Goal: Check status: Check status

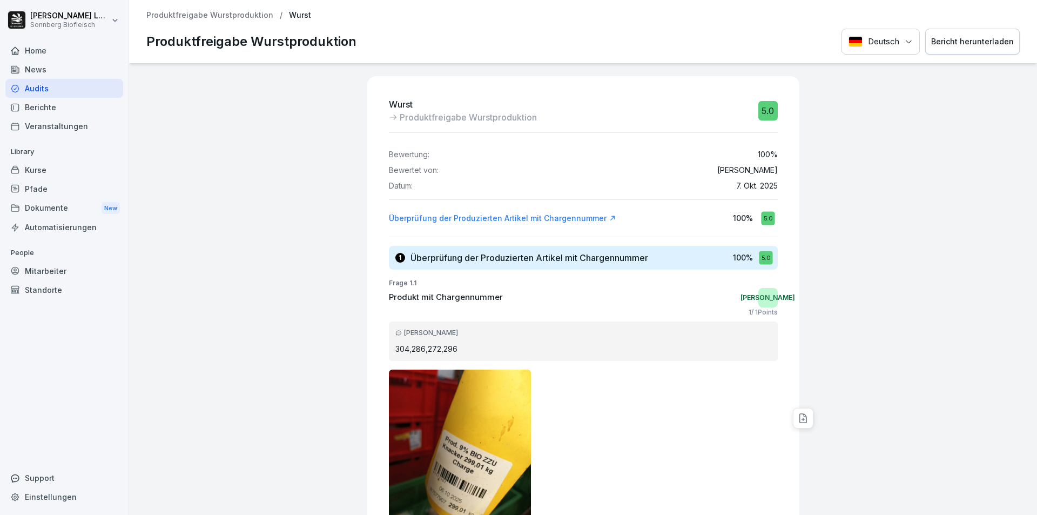
click at [51, 51] on div "Home" at bounding box center [64, 50] width 118 height 19
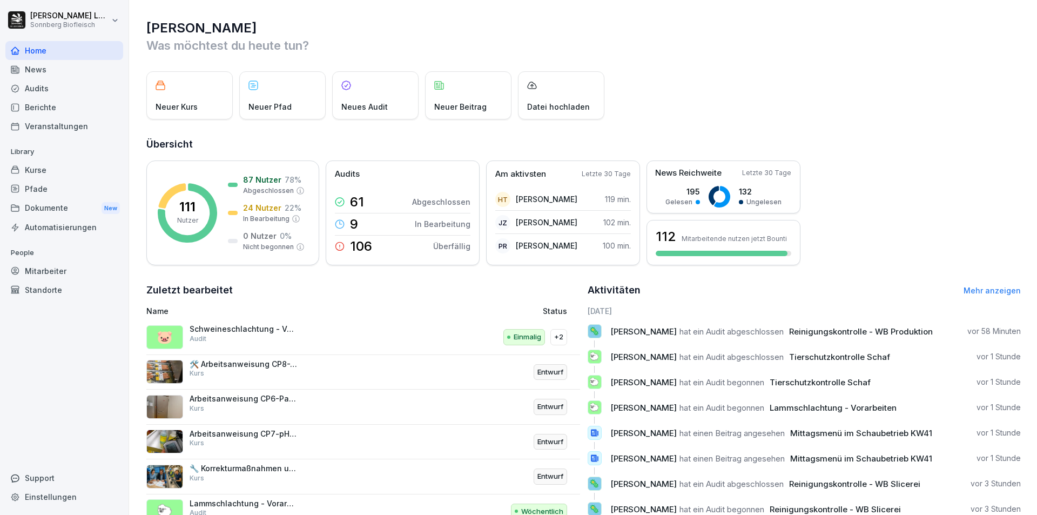
click at [66, 89] on div "Audits" at bounding box center [64, 88] width 118 height 19
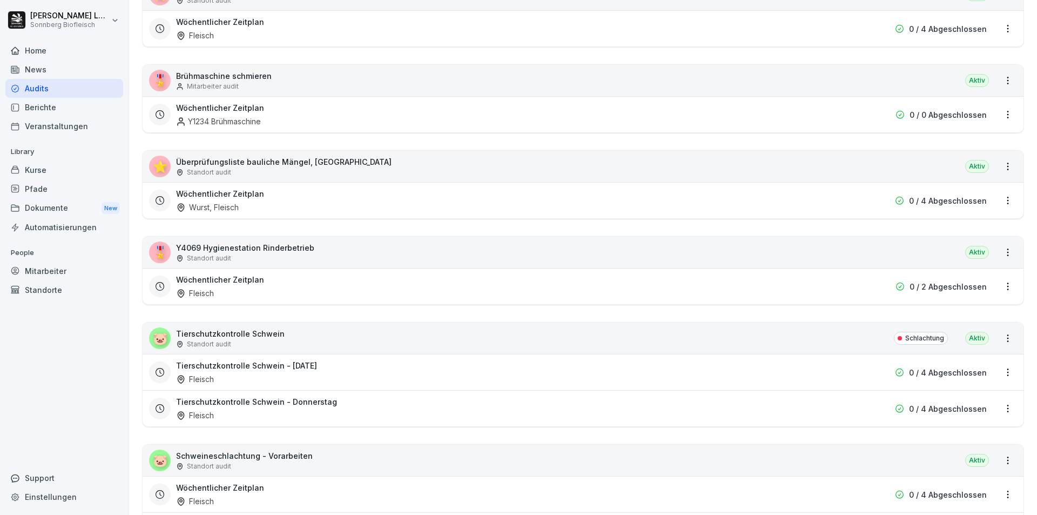
scroll to position [1404, 0]
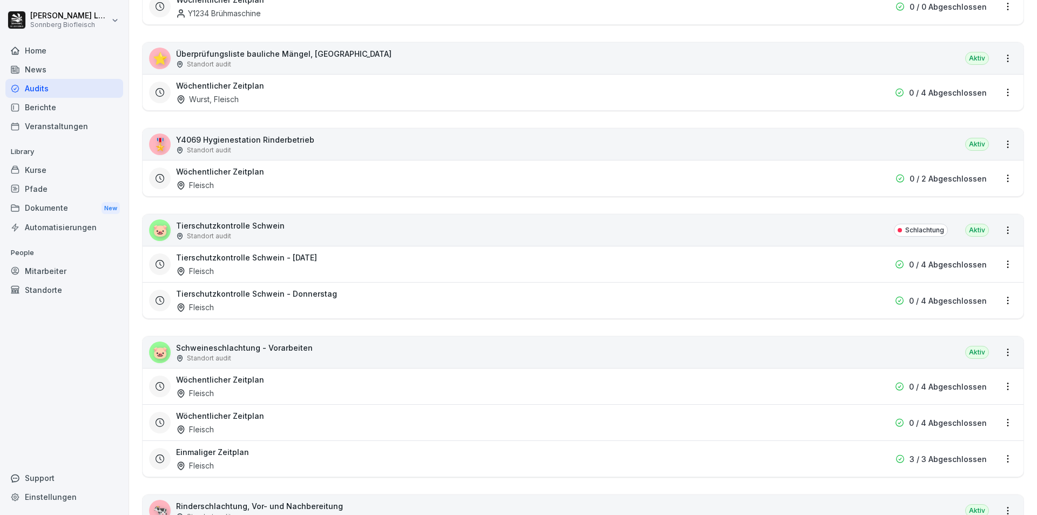
click at [340, 351] on div "🐷 Schweineschlachtung - Vorarbeiten Standort audit Aktiv" at bounding box center [583, 351] width 881 height 31
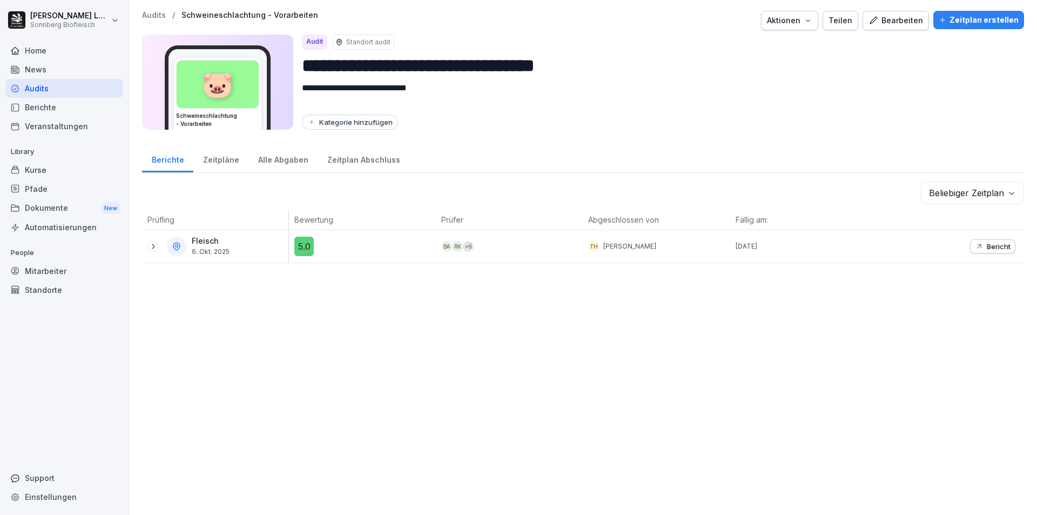
click at [148, 10] on div "**********" at bounding box center [583, 257] width 908 height 515
click at [149, 15] on p "Audits" at bounding box center [154, 15] width 24 height 9
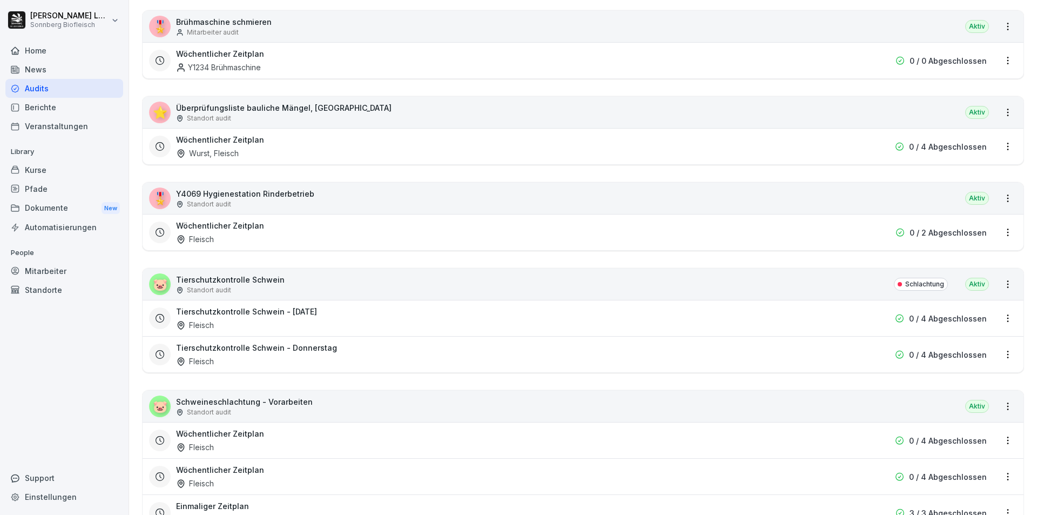
scroll to position [1404, 0]
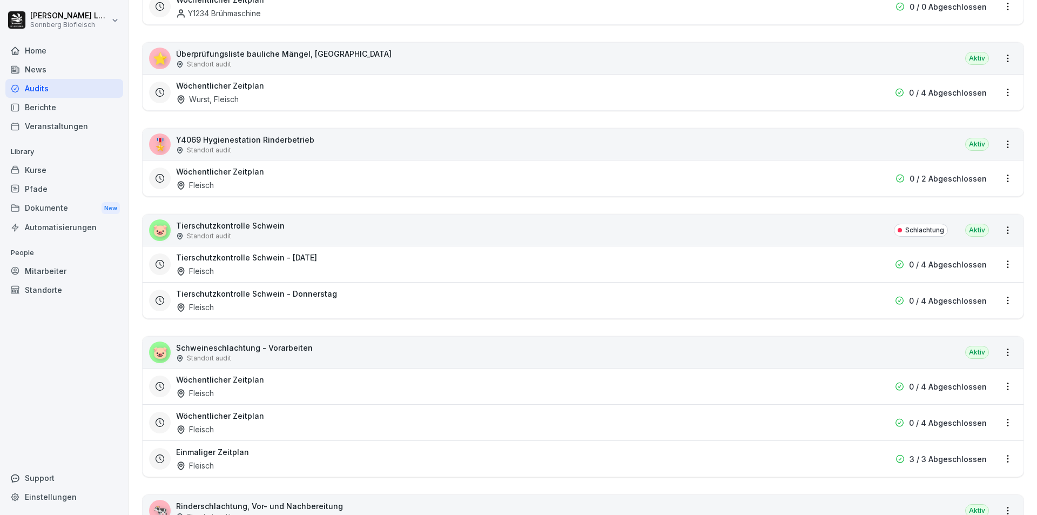
click at [325, 228] on div "🐷 Tierschutzkontrolle Schwein Standort audit Schlachtung [GEOGRAPHIC_DATA]" at bounding box center [583, 229] width 881 height 31
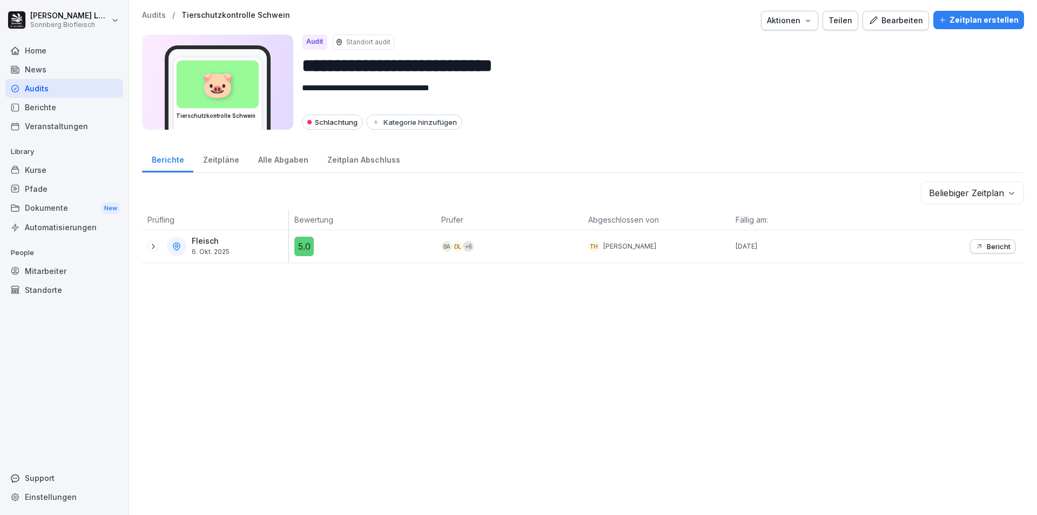
click at [150, 12] on p "Audits" at bounding box center [154, 15] width 24 height 9
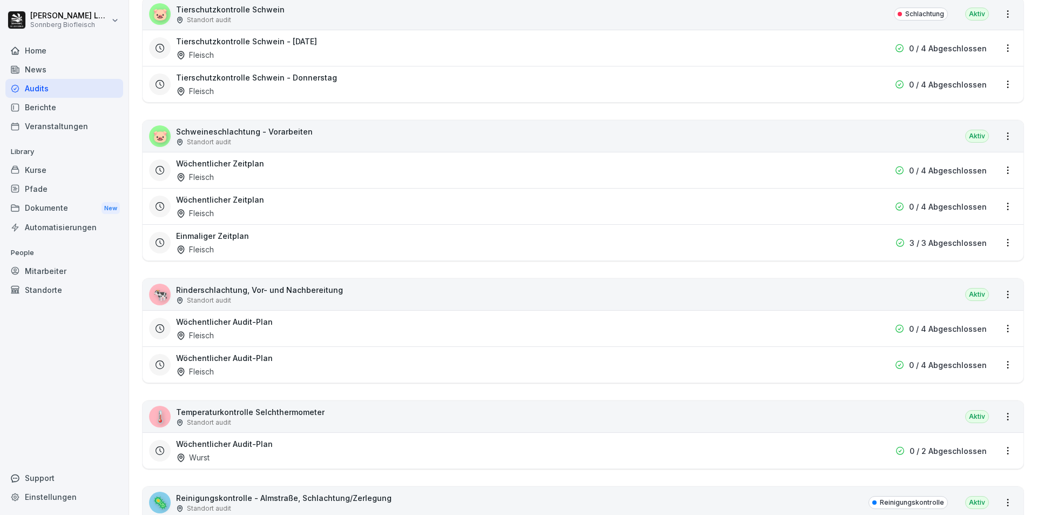
scroll to position [1782, 0]
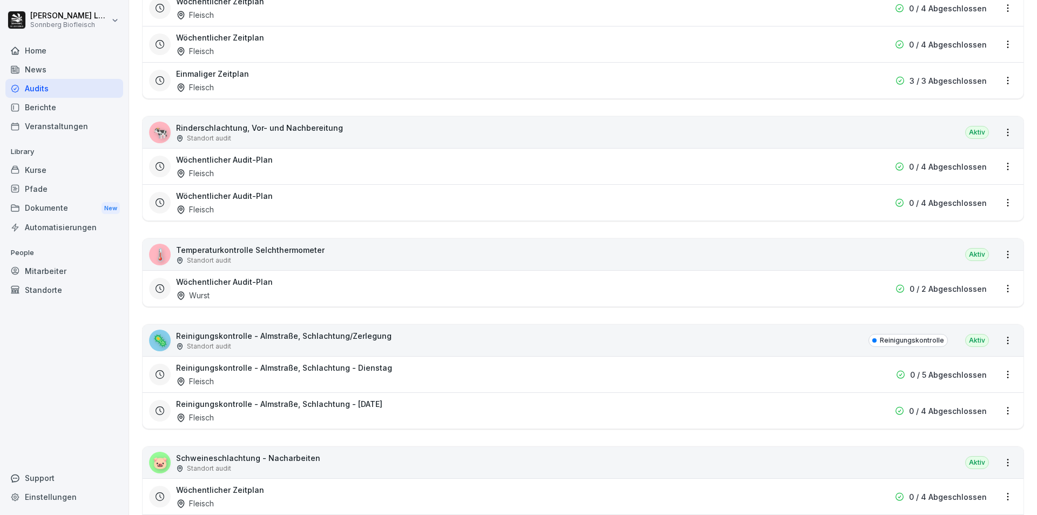
click at [359, 132] on div "🐄 Rinderschlachtung, Vor- und Nachbereitung Standort audit Aktiv" at bounding box center [583, 132] width 881 height 31
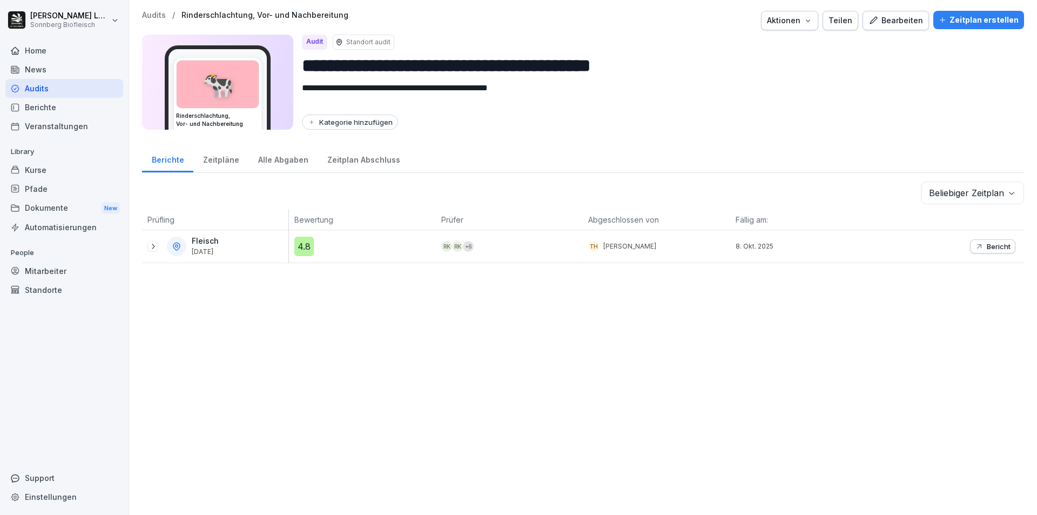
click at [165, 17] on p "Audits" at bounding box center [154, 15] width 24 height 9
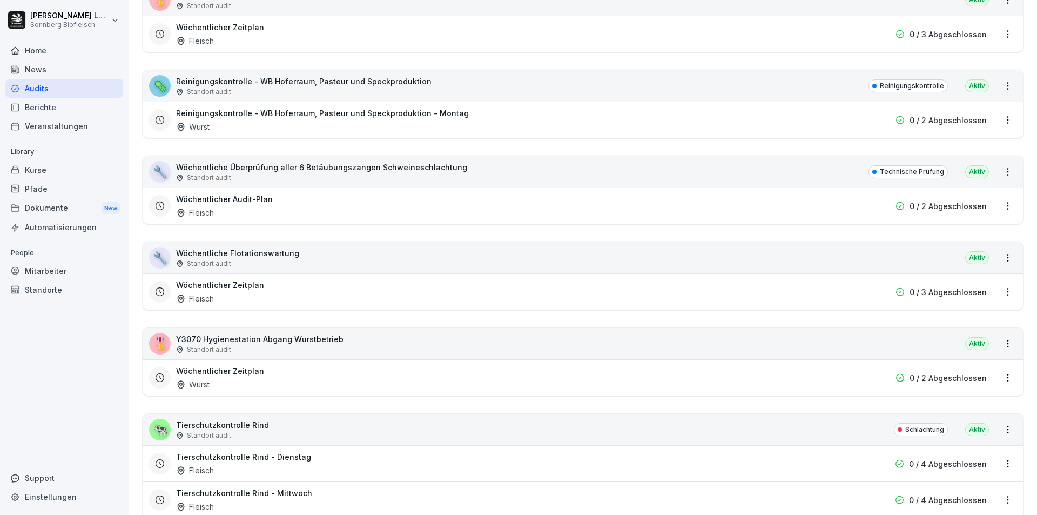
scroll to position [2592, 0]
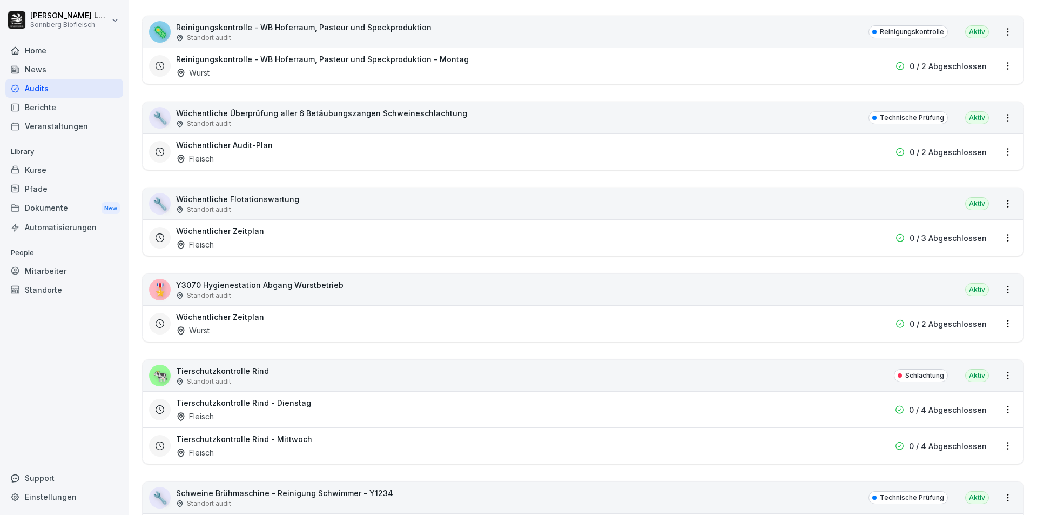
click at [286, 369] on div "🐄 Tierschutzkontrolle Rind Standort audit Schlachtung [GEOGRAPHIC_DATA]" at bounding box center [583, 375] width 881 height 31
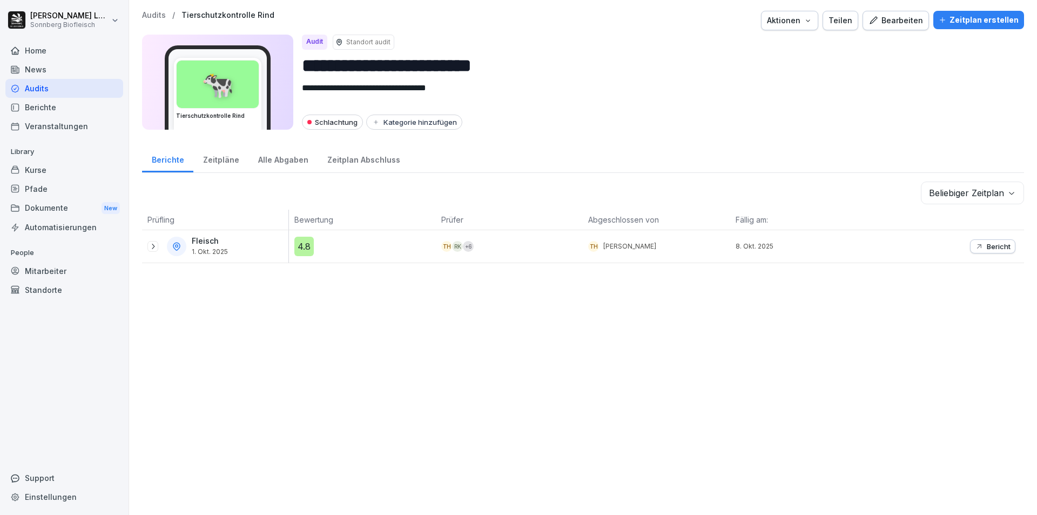
click at [989, 244] on p "Bericht" at bounding box center [999, 246] width 24 height 9
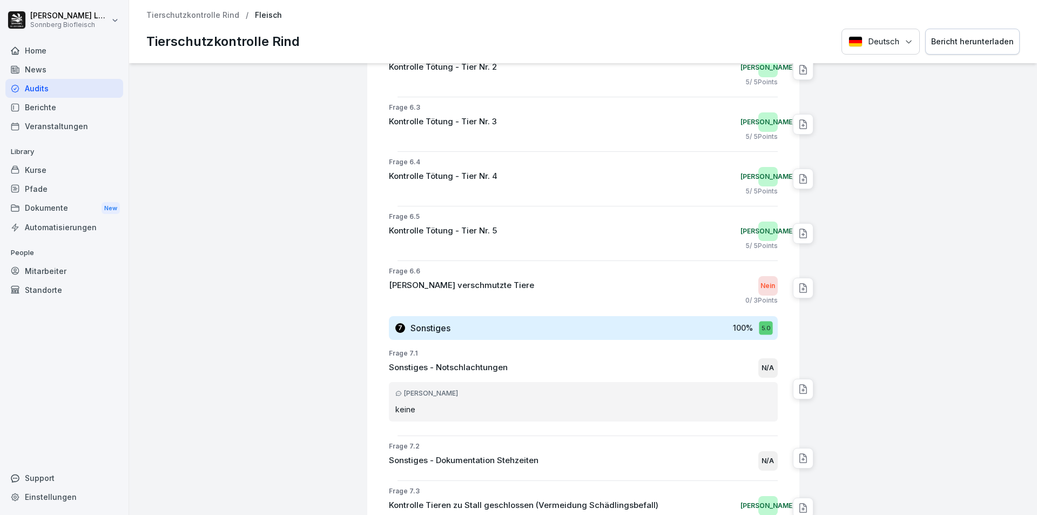
scroll to position [1674, 0]
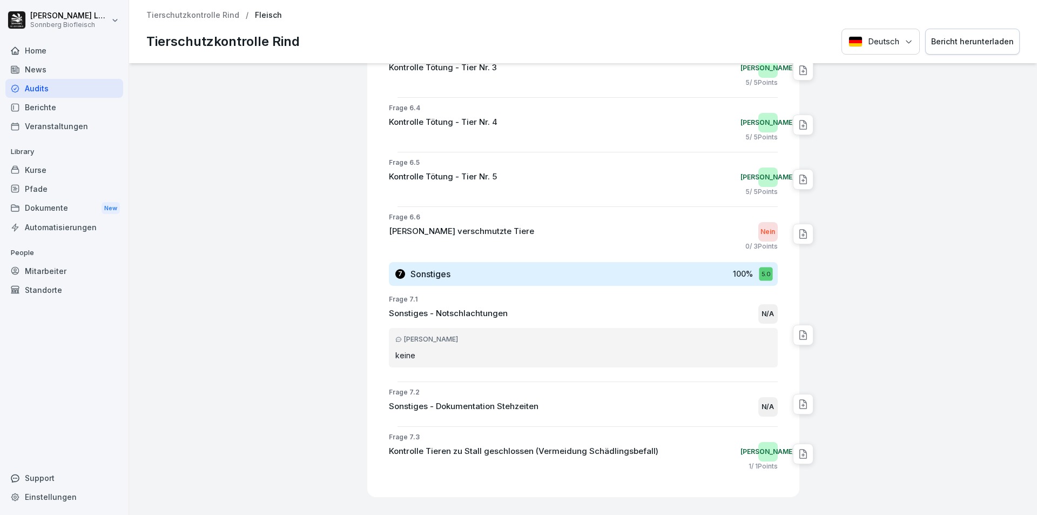
click at [168, 12] on p "Tierschutzkontrolle Rind" at bounding box center [192, 15] width 93 height 9
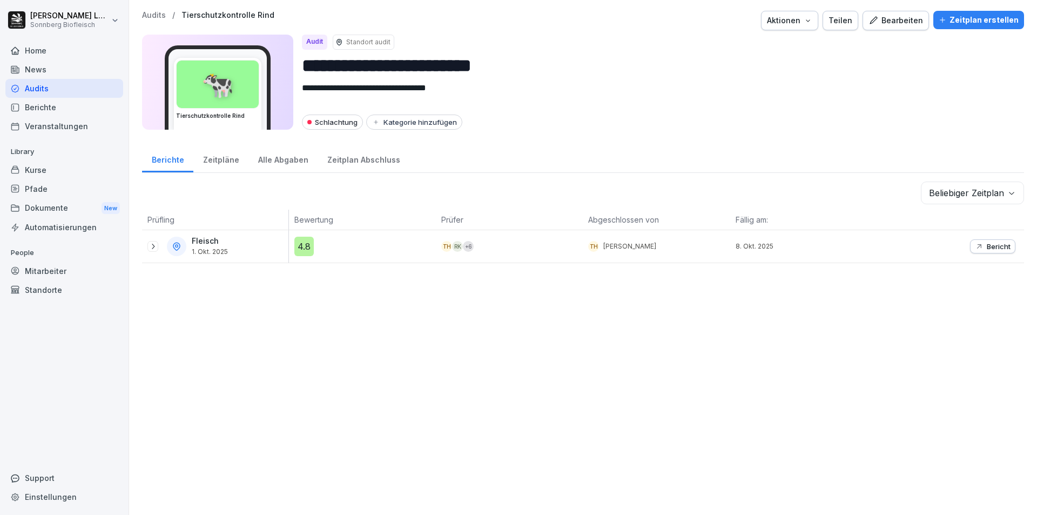
click at [232, 157] on div "Zeitpläne" at bounding box center [220, 159] width 55 height 28
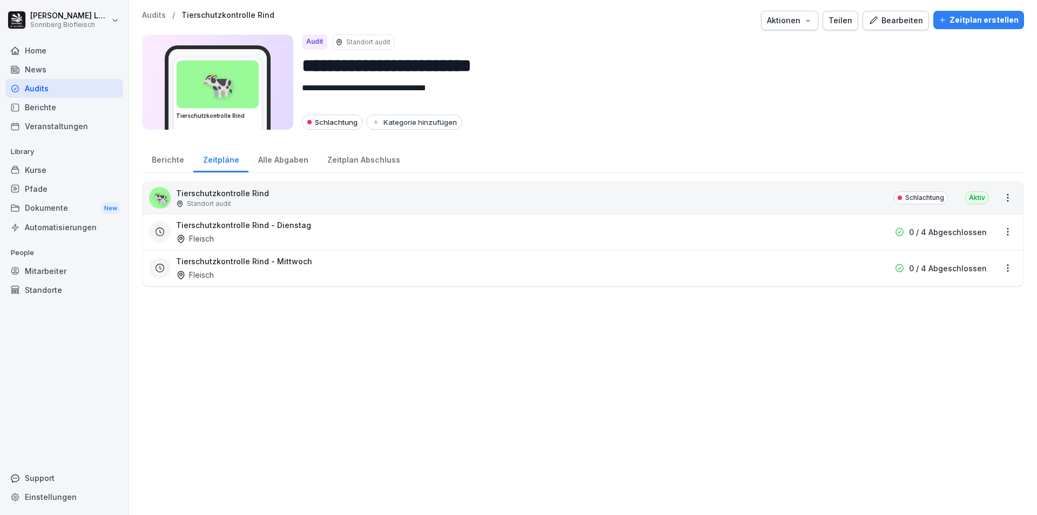
click at [267, 162] on div "Alle Abgaben" at bounding box center [282, 159] width 69 height 28
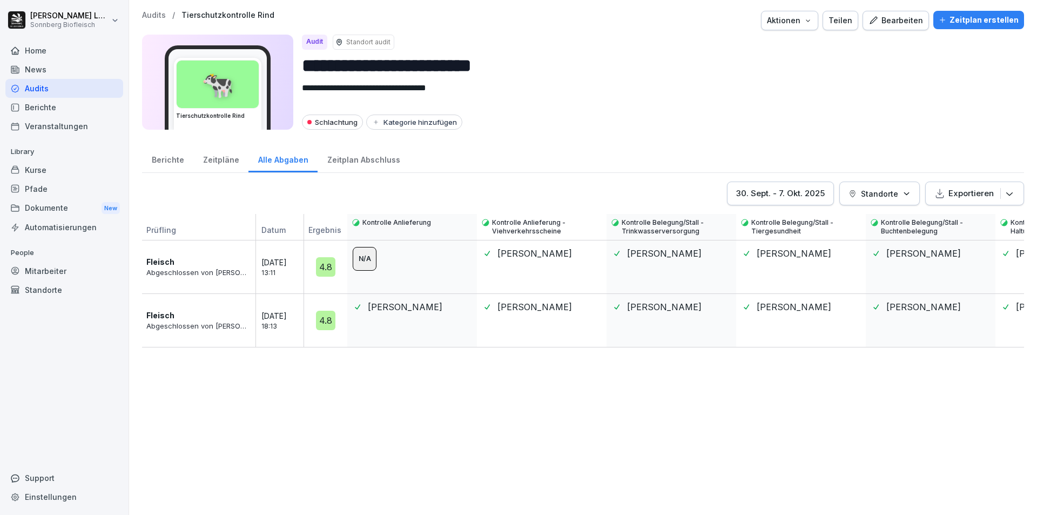
click at [800, 190] on div "[DATE] - [DATE]" at bounding box center [780, 193] width 89 height 12
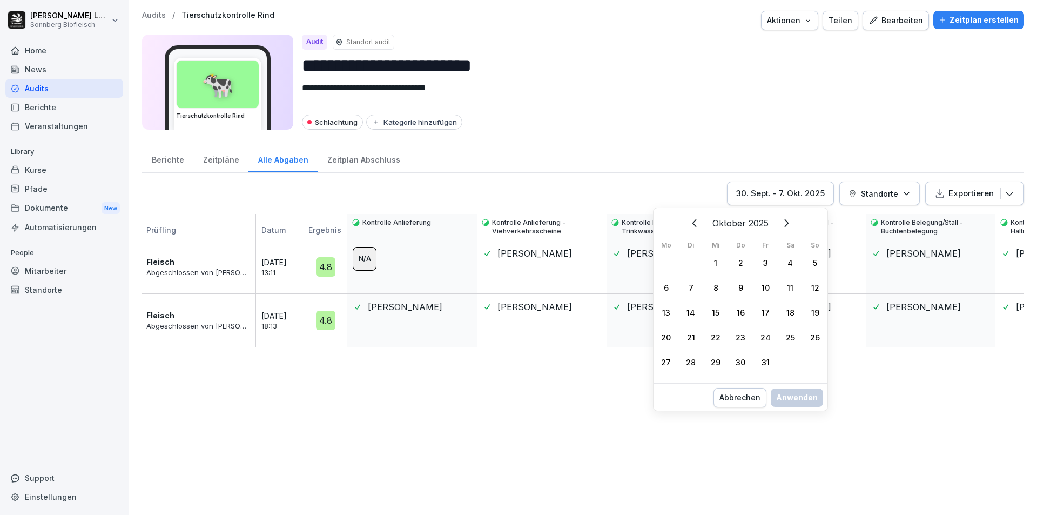
click at [690, 226] on icon "Zurück" at bounding box center [695, 223] width 13 height 13
click at [667, 356] on div "29" at bounding box center [665, 361] width 25 height 25
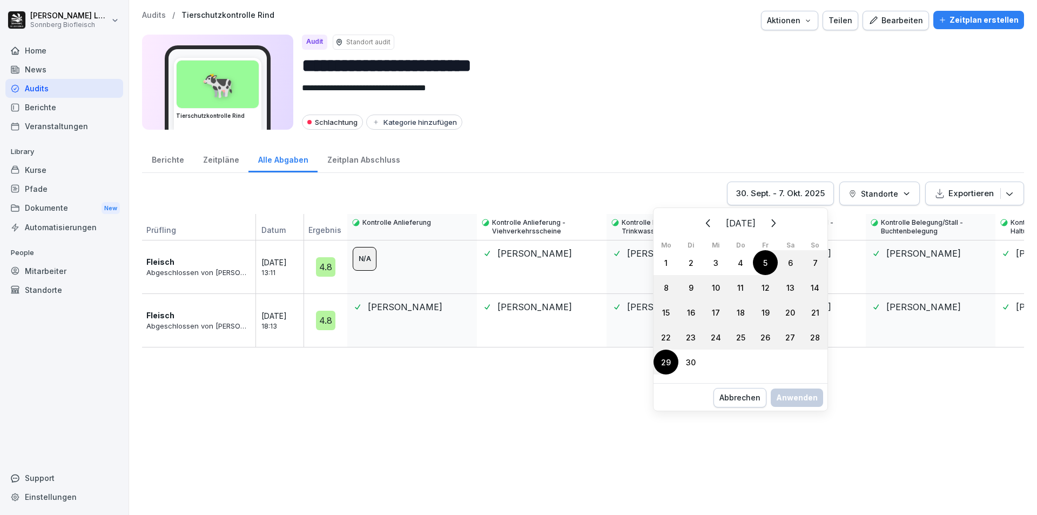
click at [785, 220] on button "Weiter" at bounding box center [773, 223] width 24 height 24
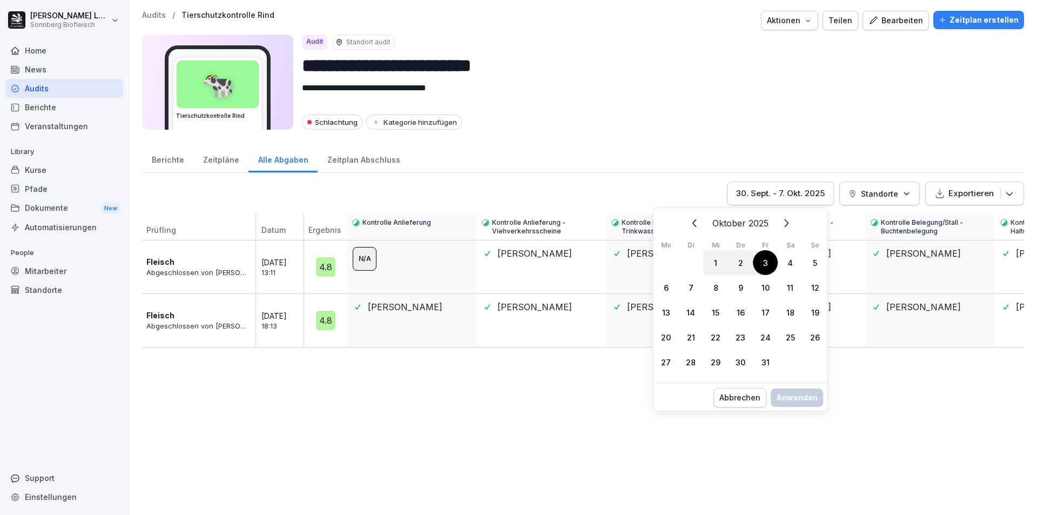
click at [765, 260] on div "3" at bounding box center [765, 262] width 25 height 25
click at [798, 407] on div "Anwenden" at bounding box center [797, 409] width 42 height 12
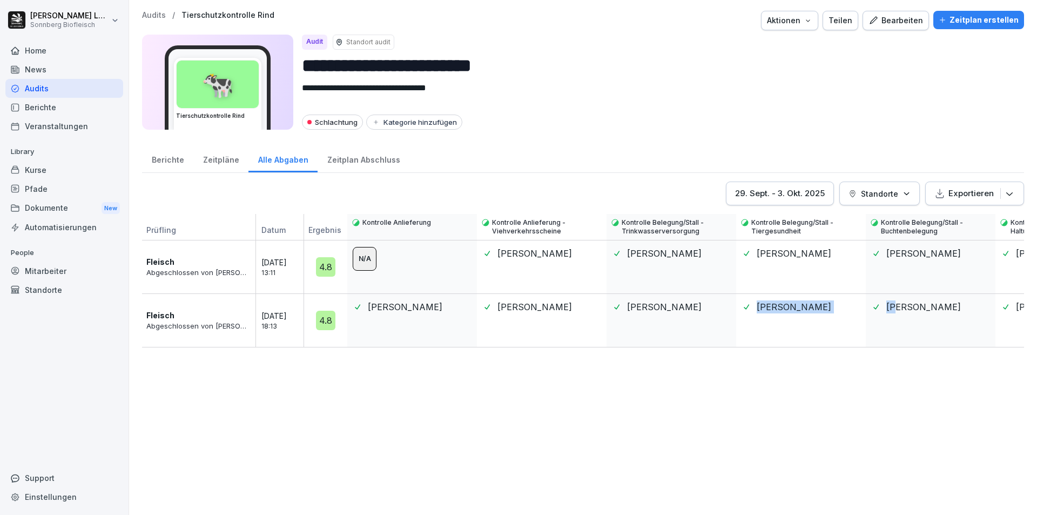
drag, startPoint x: 984, startPoint y: 356, endPoint x: 744, endPoint y: 366, distance: 239.9
click at [744, 366] on div "[DATE] - [DATE] Standorte Exportieren Prüfling Datum Ergebnis Kontrolle Anliefe…" at bounding box center [583, 342] width 882 height 322
click at [856, 381] on div "[DATE] - [DATE] Standorte Exportieren Prüfling Datum Ergebnis Kontrolle Anliefe…" at bounding box center [583, 342] width 882 height 322
click at [158, 18] on p "Audits" at bounding box center [154, 15] width 24 height 9
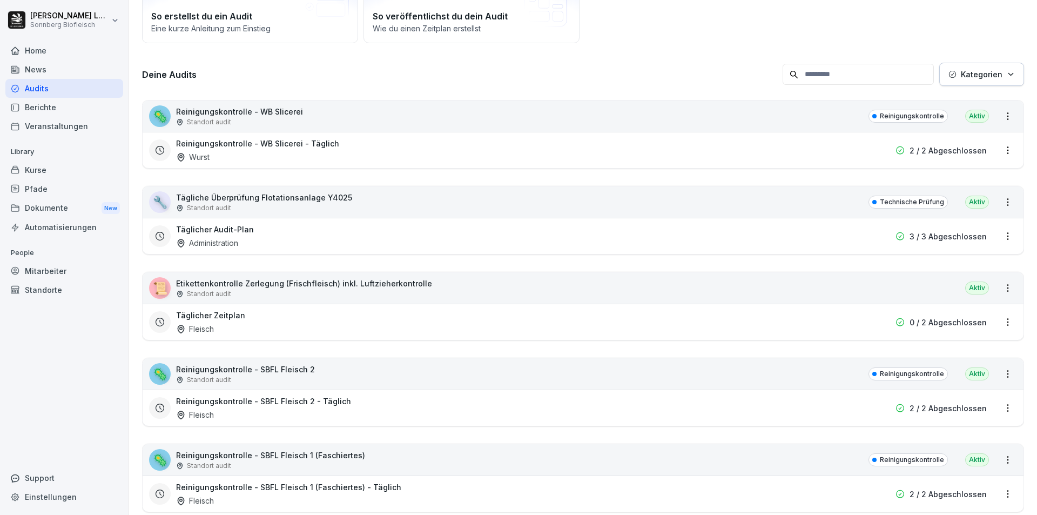
scroll to position [324, 0]
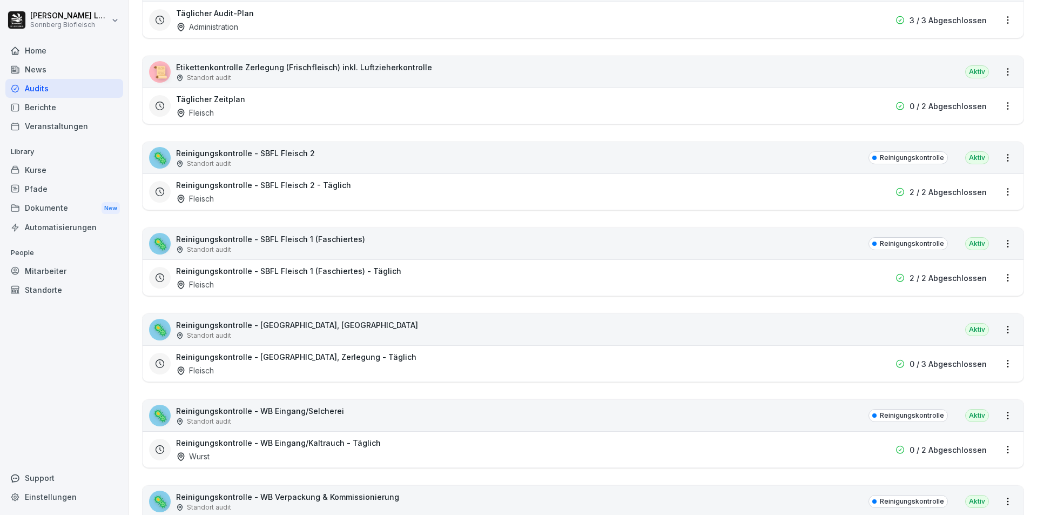
click at [389, 159] on div "🦠 Reinigungskontrolle - SBFL Fleisch 2 Standort audit Reinigungskontrolle Aktiv" at bounding box center [583, 157] width 881 height 31
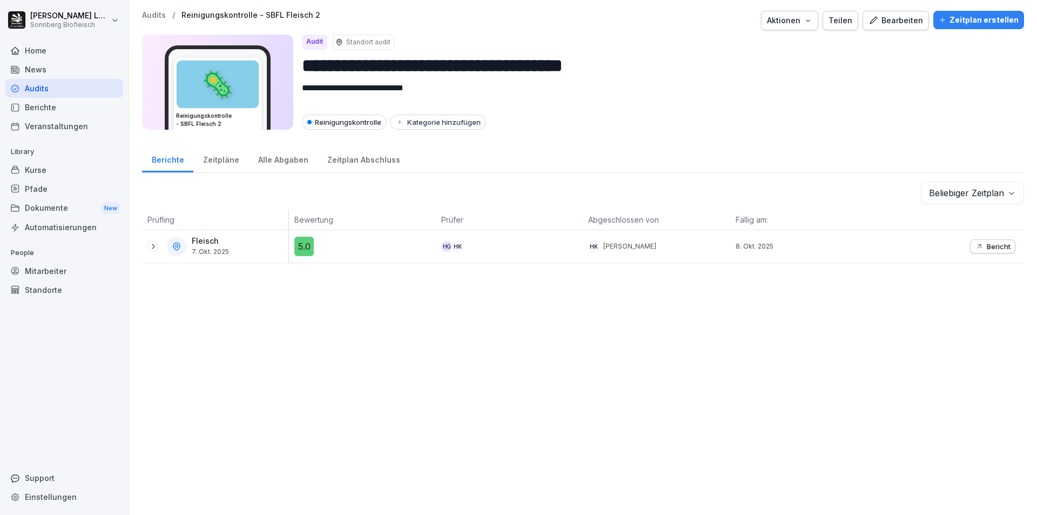
click at [282, 164] on div "Alle Abgaben" at bounding box center [282, 159] width 69 height 28
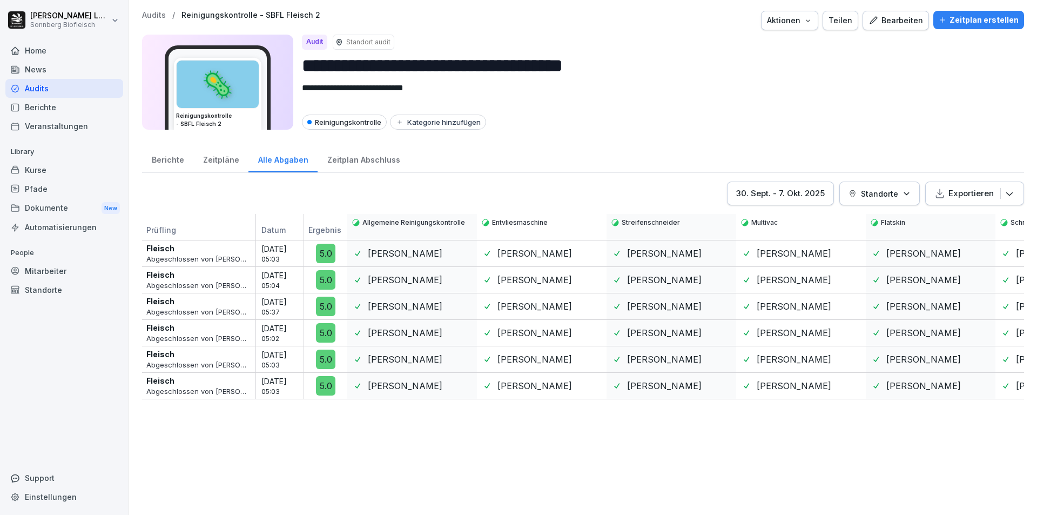
click at [147, 19] on p "Audits" at bounding box center [154, 15] width 24 height 9
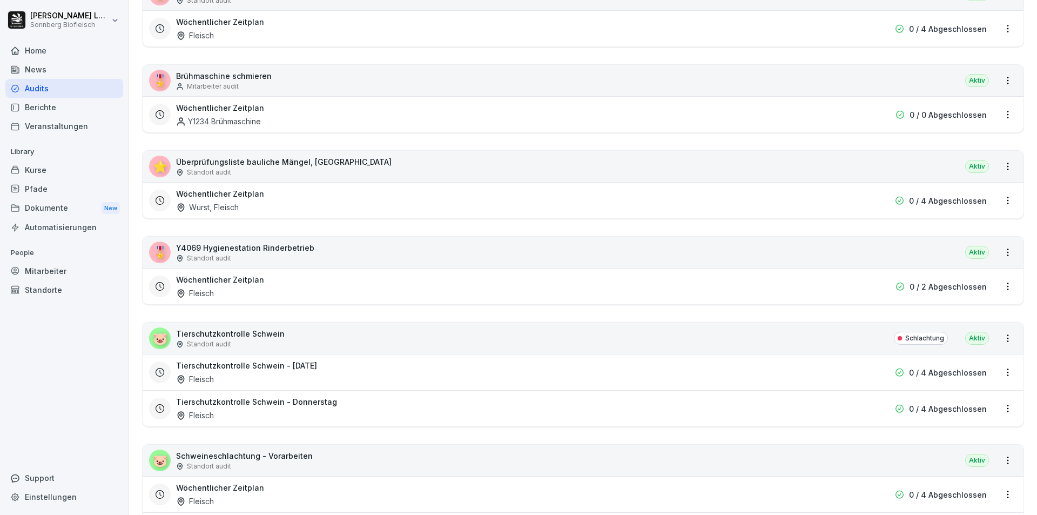
scroll to position [1512, 0]
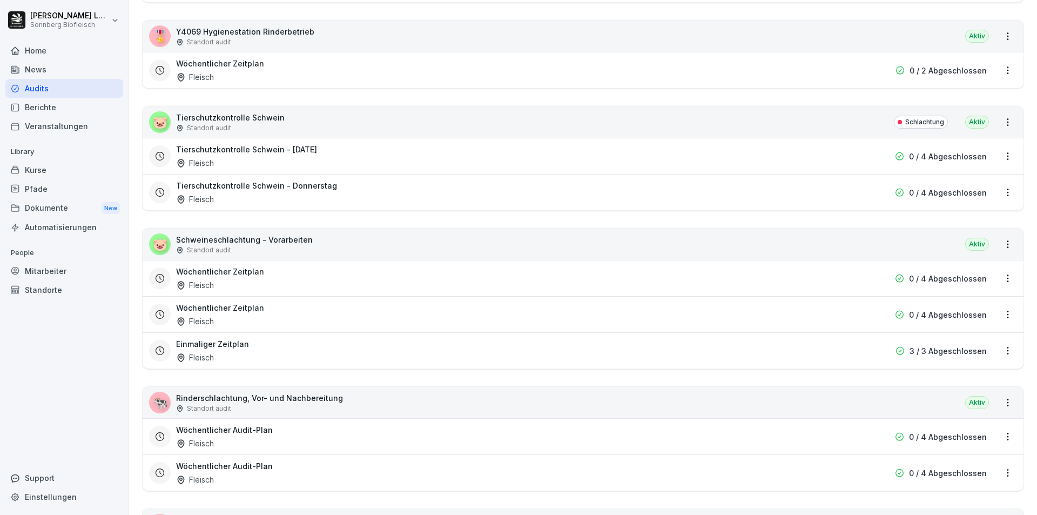
click at [260, 247] on div "Standort audit" at bounding box center [244, 250] width 137 height 10
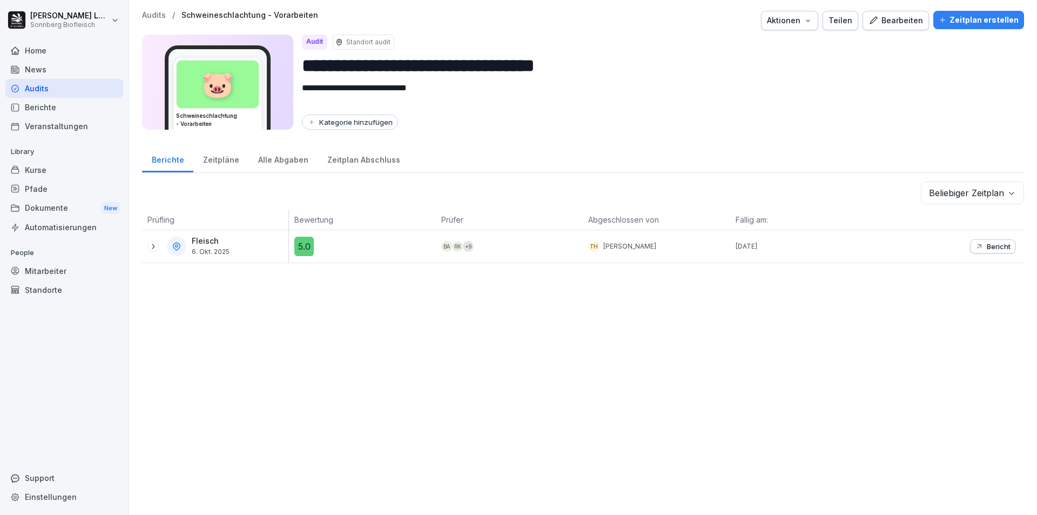
click at [274, 164] on div "Alle Abgaben" at bounding box center [282, 159] width 69 height 28
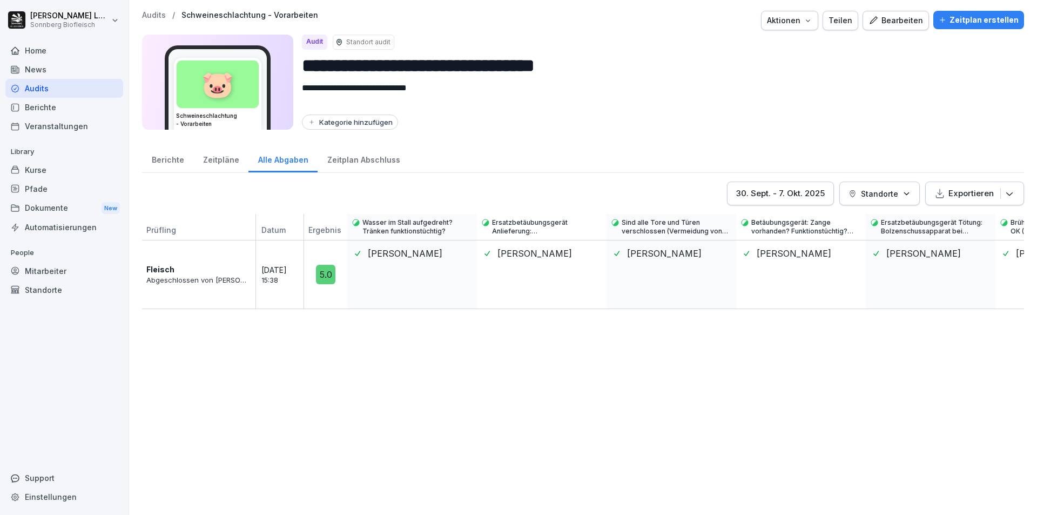
click at [798, 193] on div "[DATE] - [DATE]" at bounding box center [780, 193] width 89 height 12
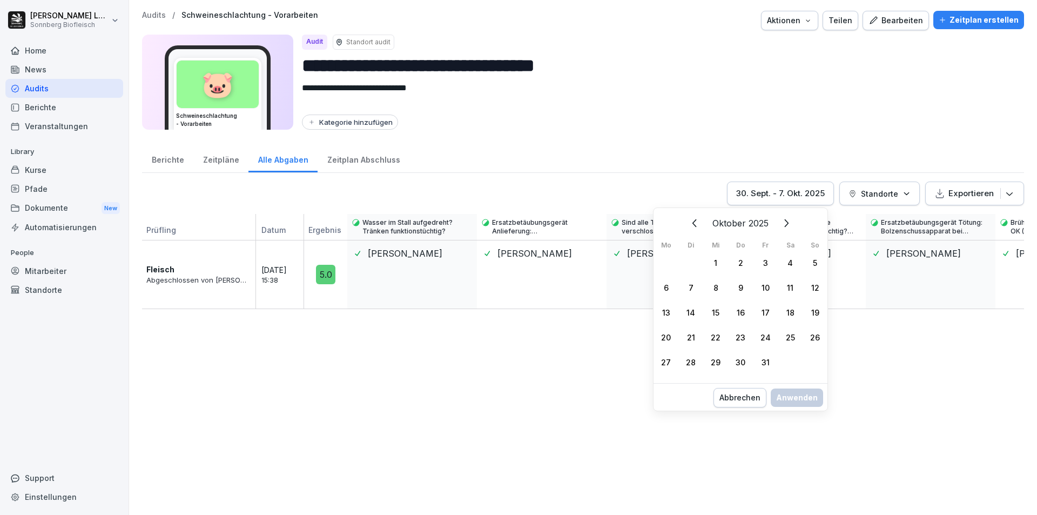
click at [695, 222] on icon "Zurück" at bounding box center [695, 223] width 13 height 13
click at [665, 361] on div "29" at bounding box center [665, 361] width 25 height 25
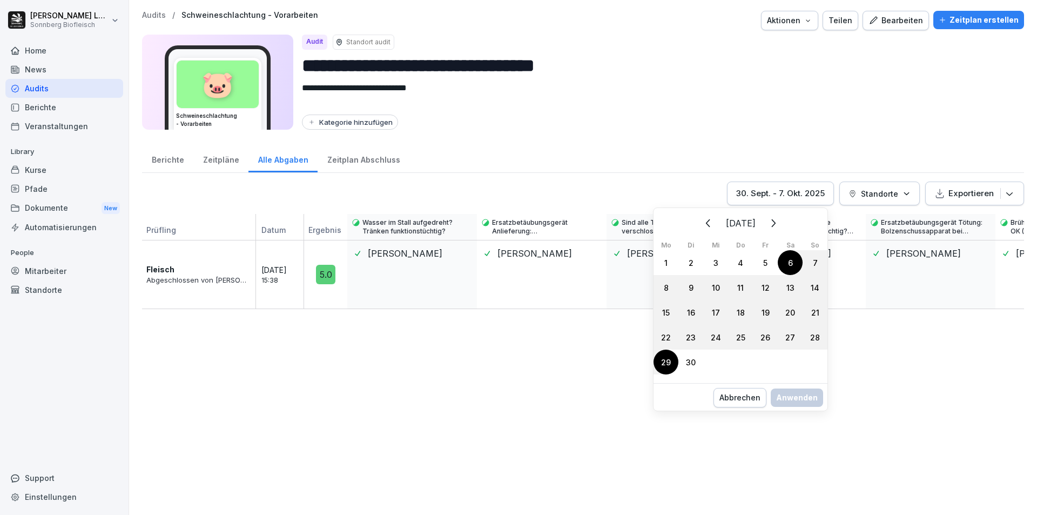
click at [779, 219] on icon "Weiter" at bounding box center [772, 223] width 13 height 13
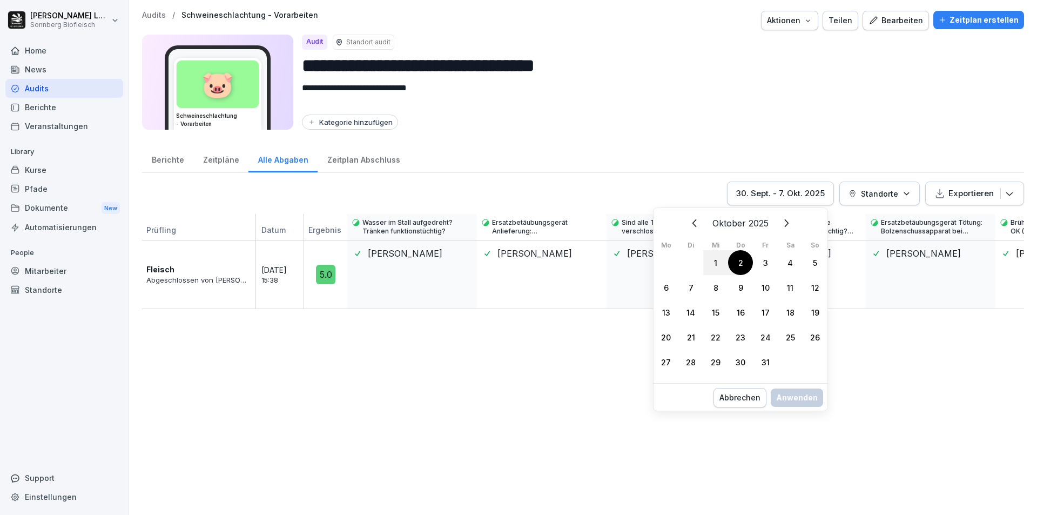
click at [737, 263] on div "2" at bounding box center [740, 262] width 25 height 25
click at [806, 407] on div "Anwenden" at bounding box center [797, 409] width 42 height 12
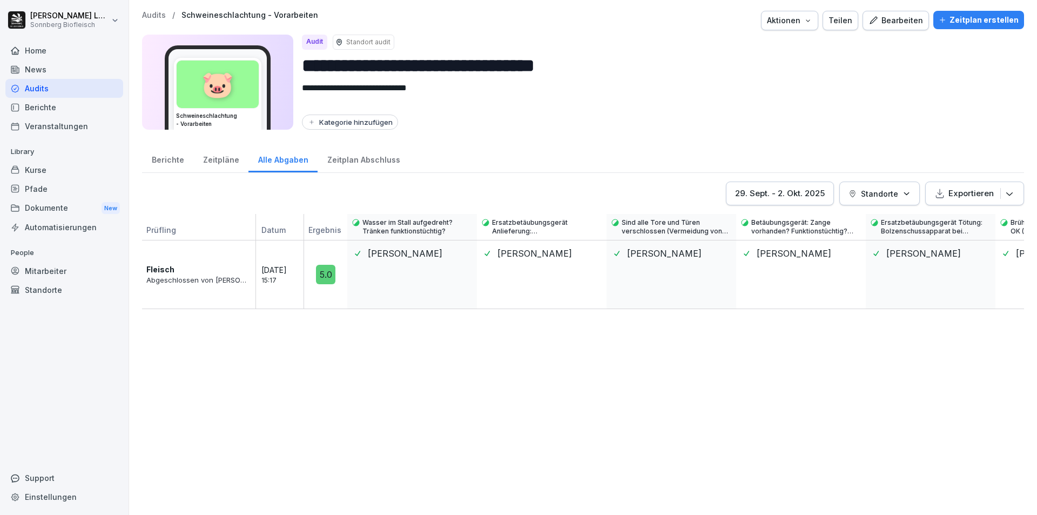
click at [148, 14] on p "Audits" at bounding box center [154, 15] width 24 height 9
